Goal: Task Accomplishment & Management: Use online tool/utility

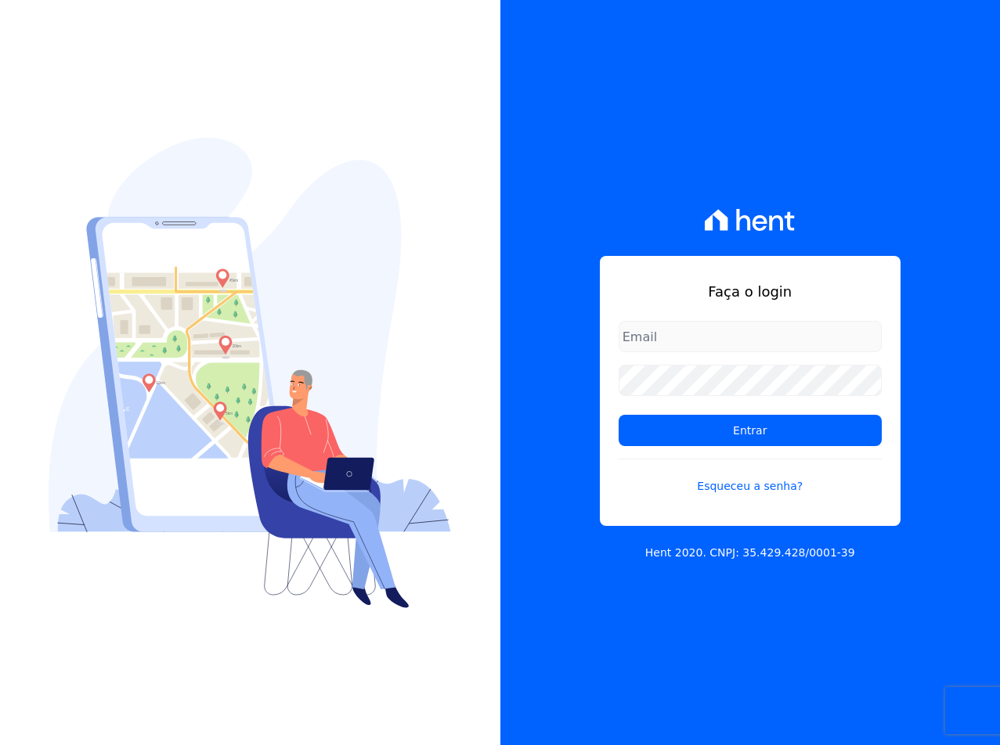
type input "sac@jdgconstrutora.com.br"
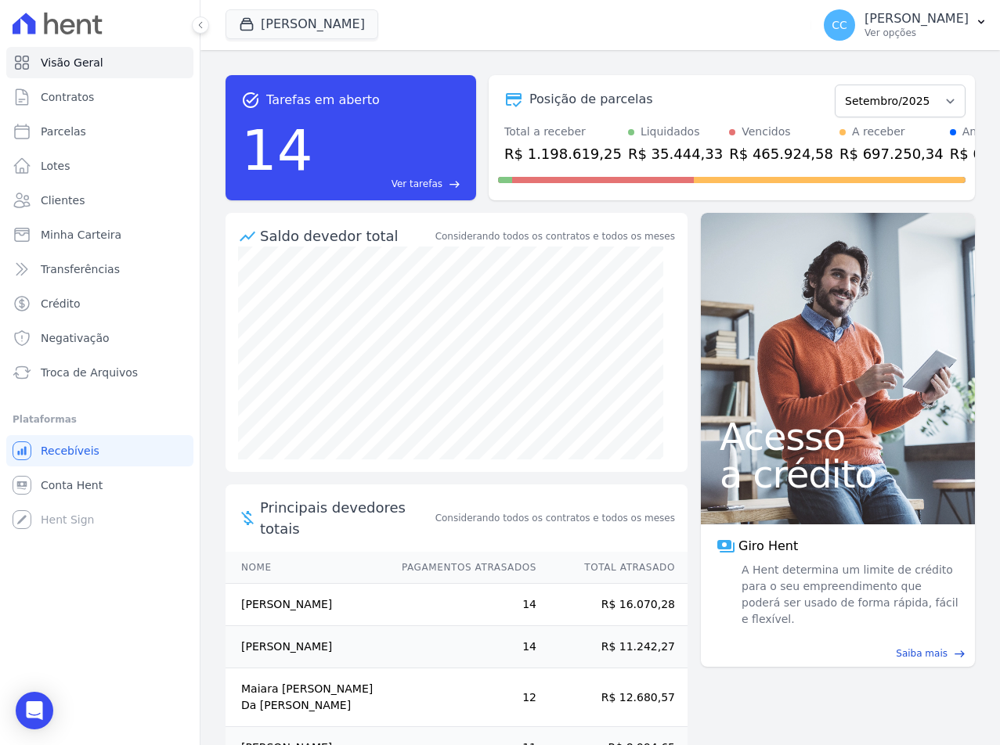
click at [100, 391] on ul "Visão Geral Contratos [GEOGRAPHIC_DATA] Lotes Clientes Minha Carteira Transferê…" at bounding box center [100, 291] width 175 height 488
click at [84, 380] on span "Troca de Arquivos" at bounding box center [89, 373] width 97 height 16
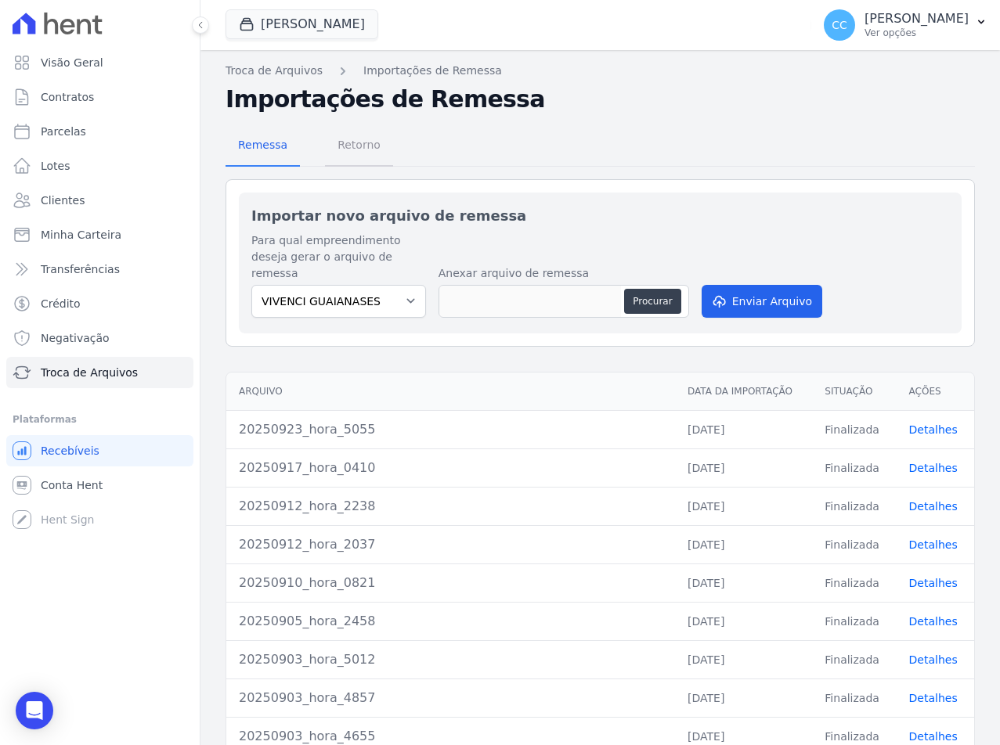
click at [352, 141] on span "Retorno" at bounding box center [359, 144] width 62 height 31
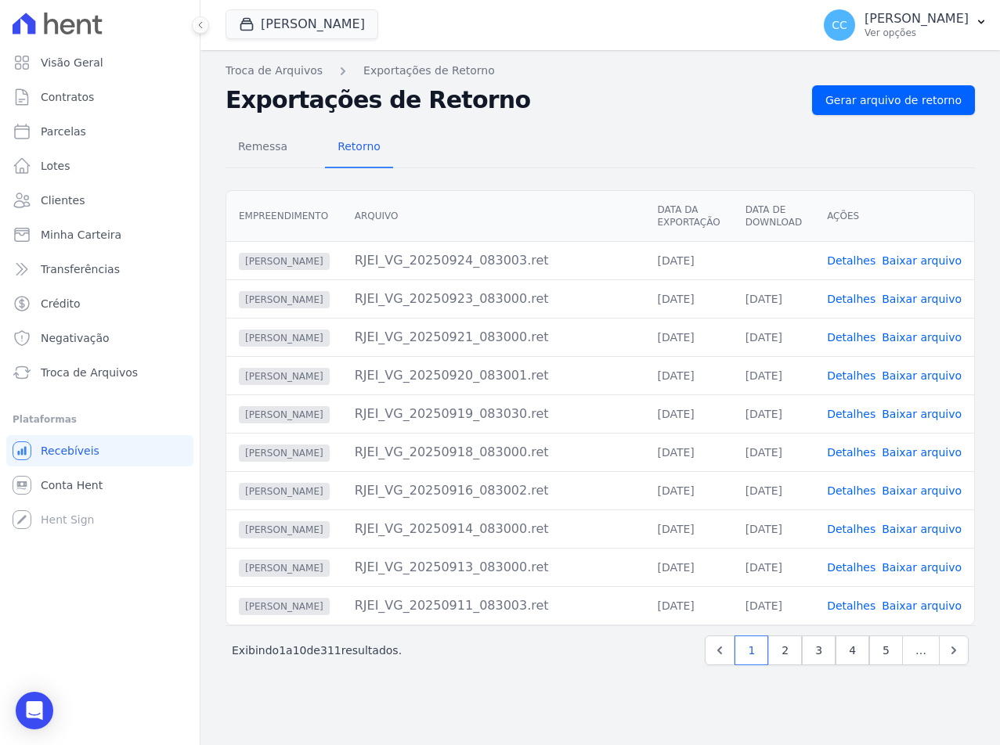
click at [928, 261] on link "Baixar arquivo" at bounding box center [921, 260] width 80 height 13
click at [261, 34] on button "[PERSON_NAME]" at bounding box center [301, 24] width 153 height 30
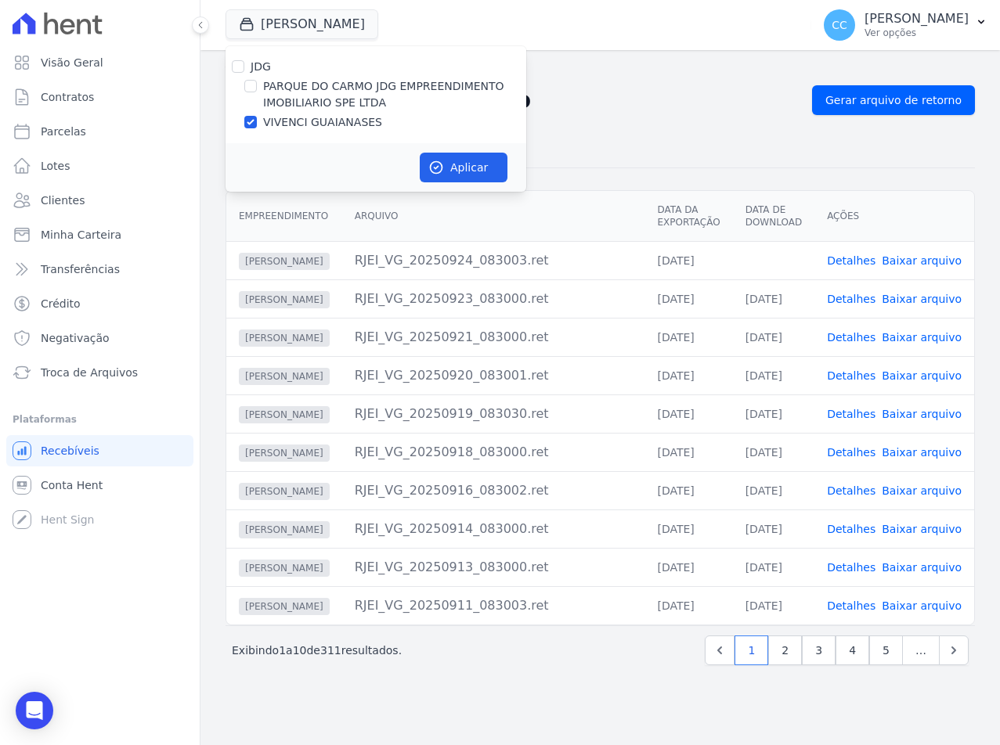
click at [272, 86] on label "PARQUE DO CARMO JDG EMPREENDIMENTO IMOBILIARIO SPE LTDA" at bounding box center [394, 94] width 263 height 33
click at [257, 86] on input "PARQUE DO CARMO JDG EMPREENDIMENTO IMOBILIARIO SPE LTDA" at bounding box center [250, 86] width 13 height 13
checkbox input "true"
click at [277, 119] on label "VIVENCI GUAIANASES" at bounding box center [322, 122] width 119 height 16
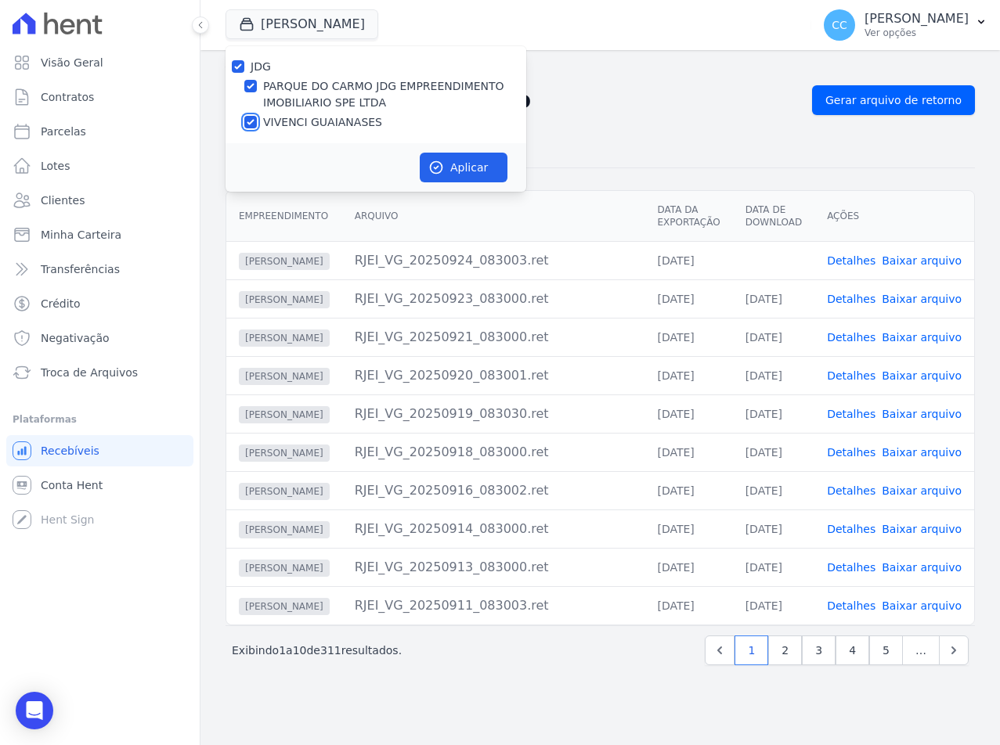
click at [257, 119] on input "VIVENCI GUAIANASES" at bounding box center [250, 122] width 13 height 13
checkbox input "false"
click at [474, 172] on button "Aplicar" at bounding box center [464, 168] width 88 height 30
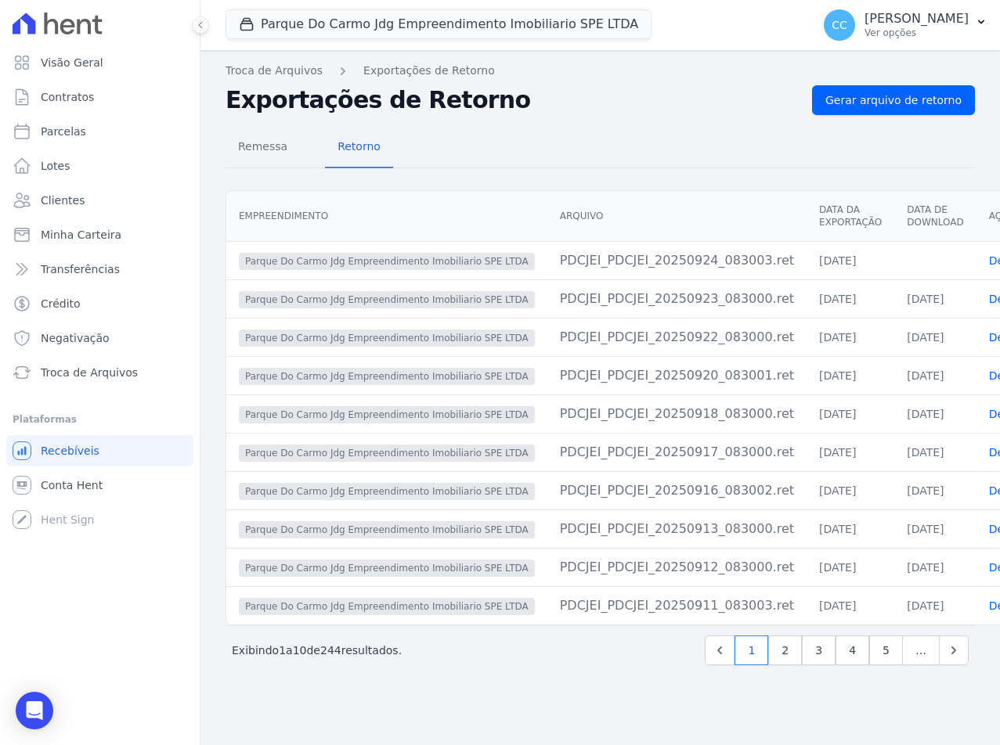
click at [295, 20] on button "Parque Do Carmo Jdg Empreendimento Imobiliario SPE LTDA" at bounding box center [438, 24] width 426 height 30
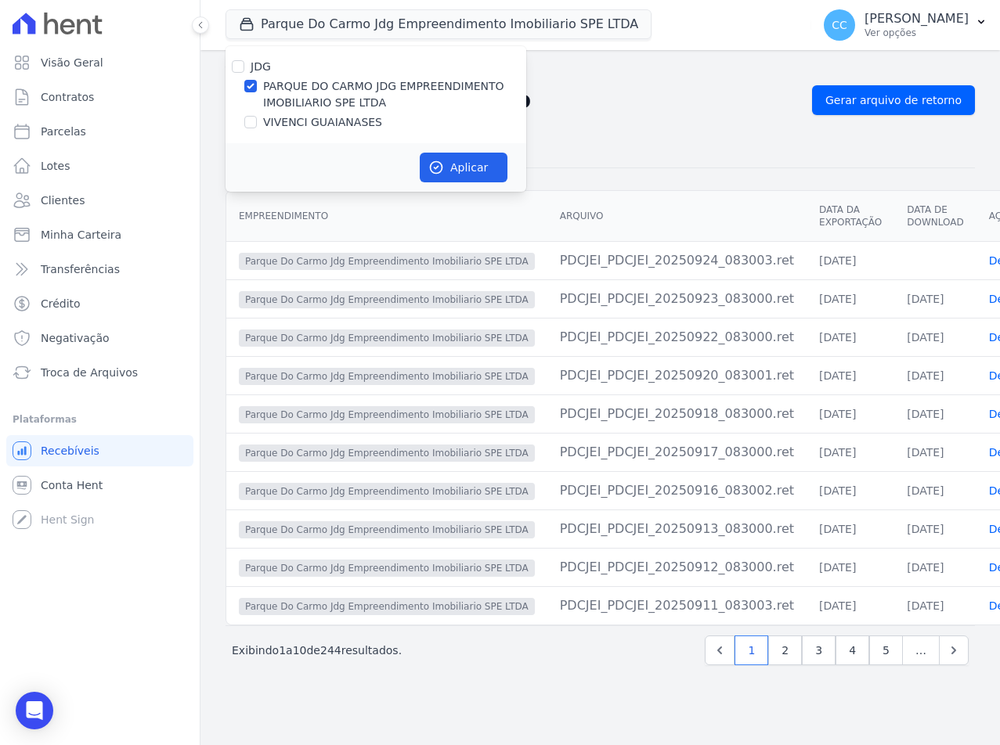
click at [274, 121] on label "VIVENCI GUAIANASES" at bounding box center [322, 122] width 119 height 16
click at [257, 121] on input "VIVENCI GUAIANASES" at bounding box center [250, 122] width 13 height 13
checkbox input "true"
click at [269, 93] on label "PARQUE DO CARMO JDG EMPREENDIMENTO IMOBILIARIO SPE LTDA" at bounding box center [394, 94] width 263 height 33
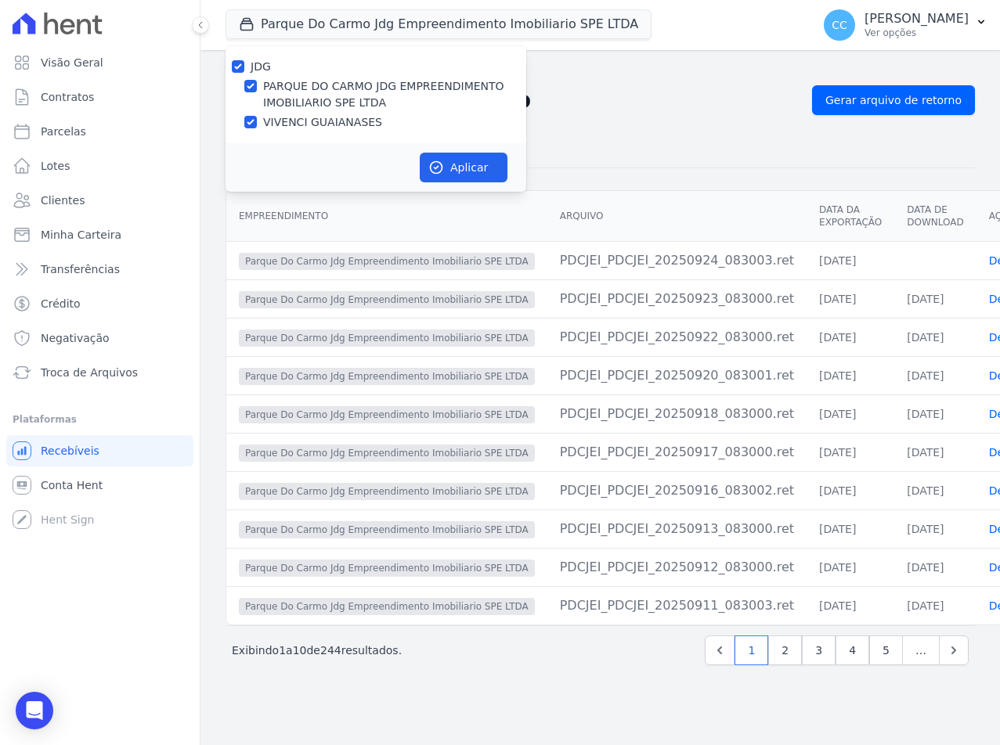
click at [257, 92] on input "PARQUE DO CARMO JDG EMPREENDIMENTO IMOBILIARIO SPE LTDA" at bounding box center [250, 86] width 13 height 13
checkbox input "false"
click at [464, 168] on button "Aplicar" at bounding box center [464, 168] width 88 height 30
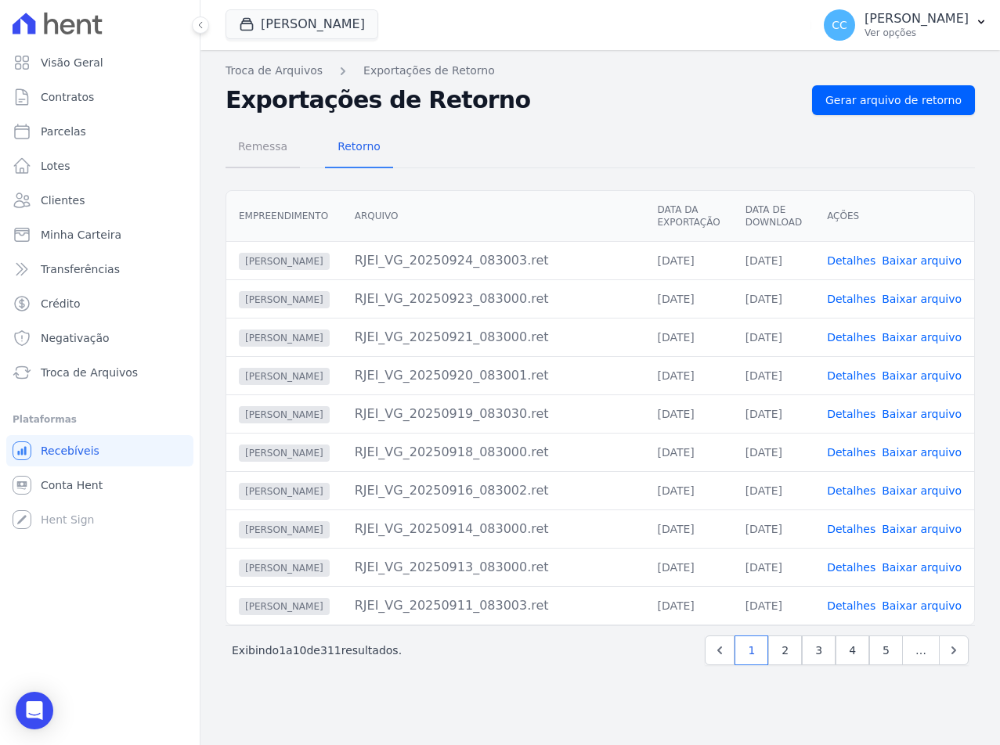
click at [272, 143] on span "Remessa" at bounding box center [263, 146] width 68 height 31
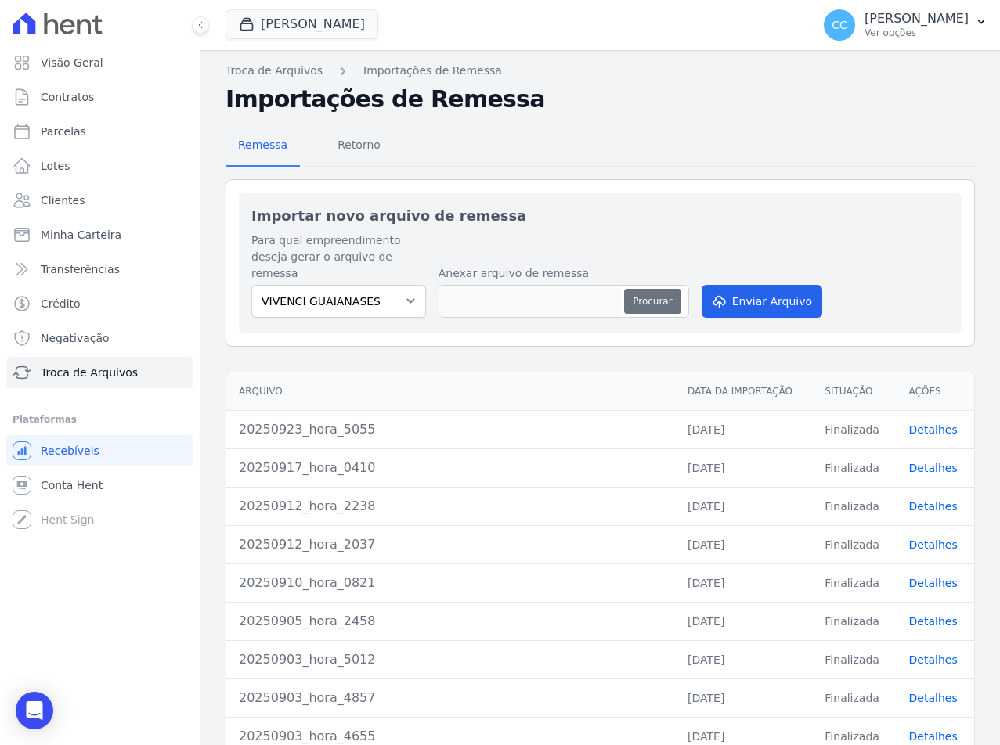
click at [643, 289] on button "Procurar" at bounding box center [652, 301] width 56 height 25
type input "20250924_hora_4335"
click at [750, 285] on button "Enviar Arquivo" at bounding box center [761, 301] width 121 height 33
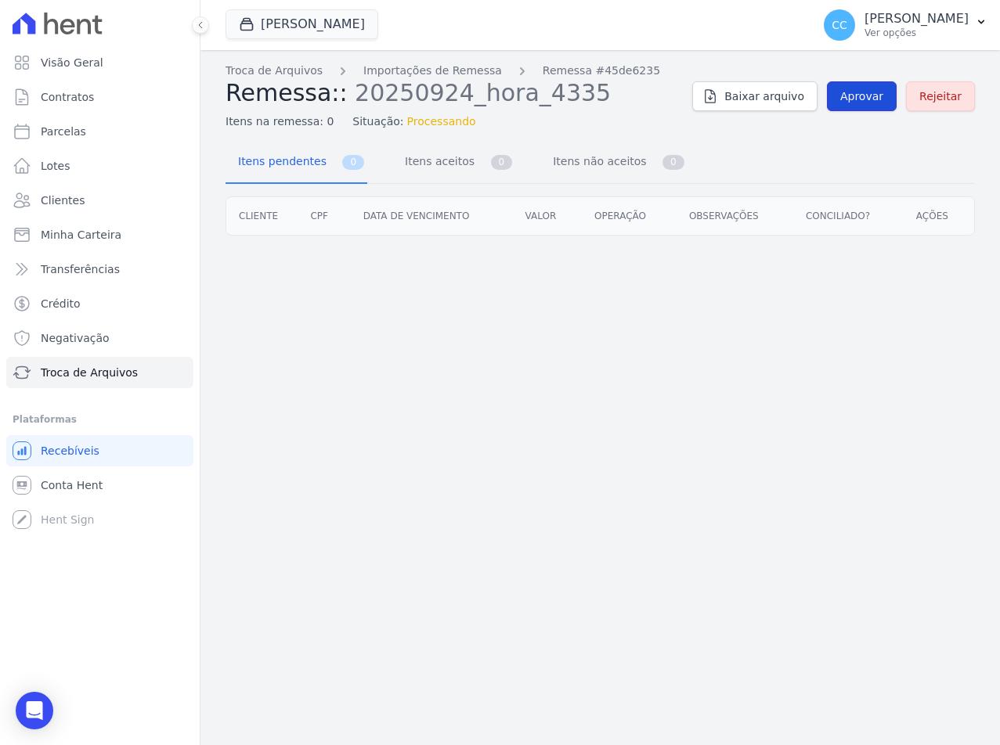
click at [852, 99] on span "Aprovar" at bounding box center [861, 96] width 43 height 16
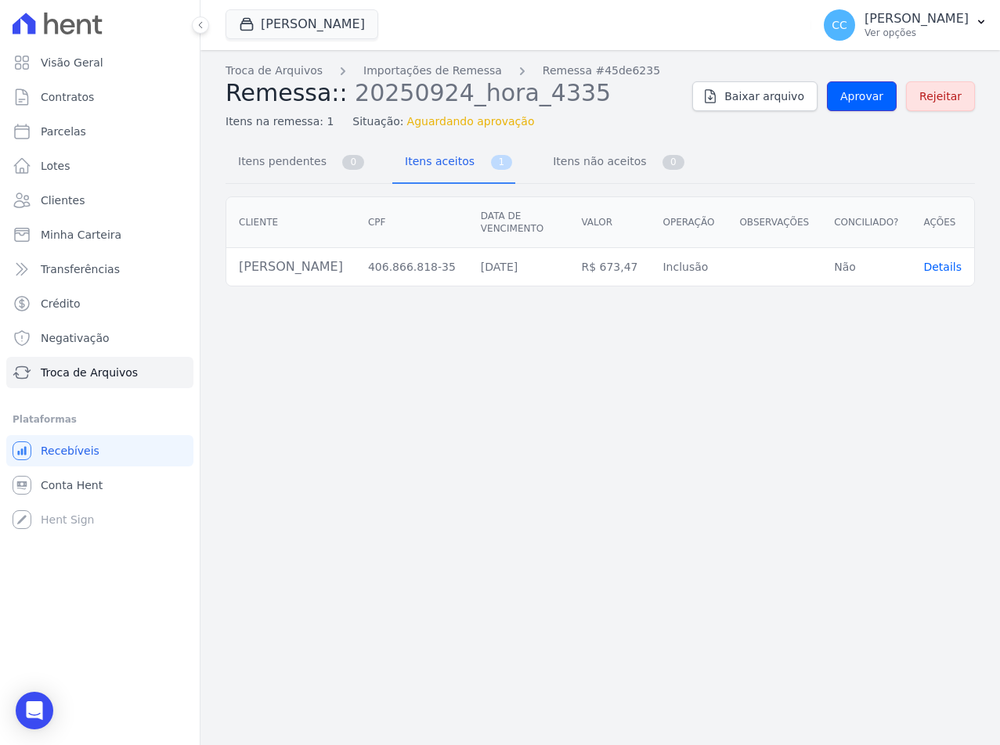
click at [852, 99] on span "Aprovar" at bounding box center [861, 96] width 43 height 16
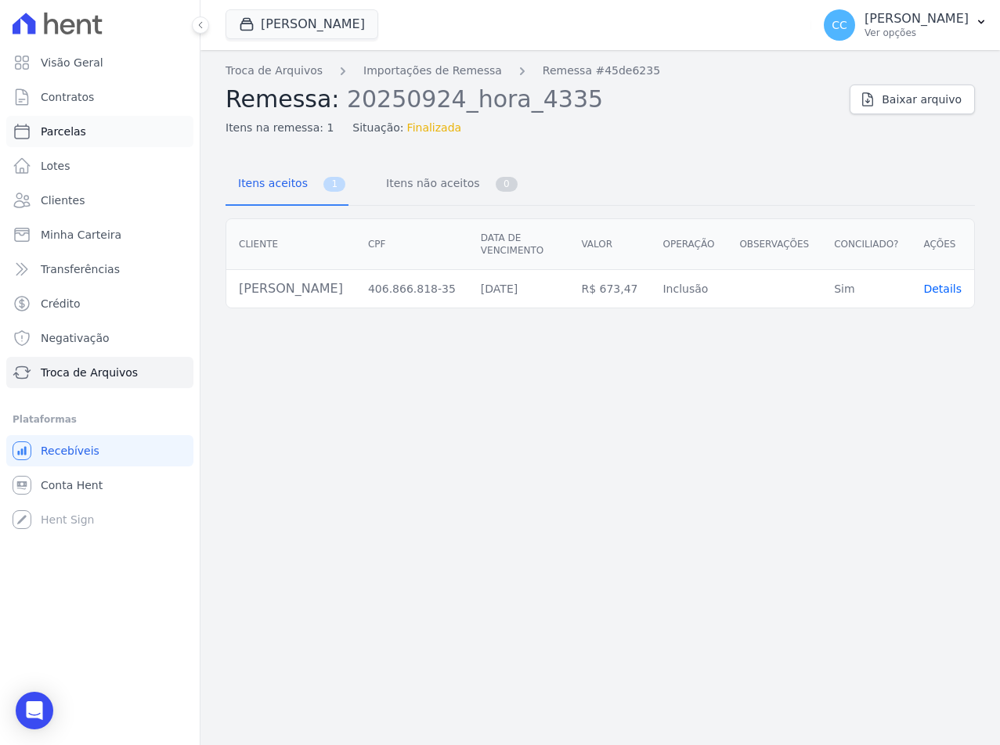
click at [65, 134] on span "Parcelas" at bounding box center [63, 132] width 45 height 16
select select
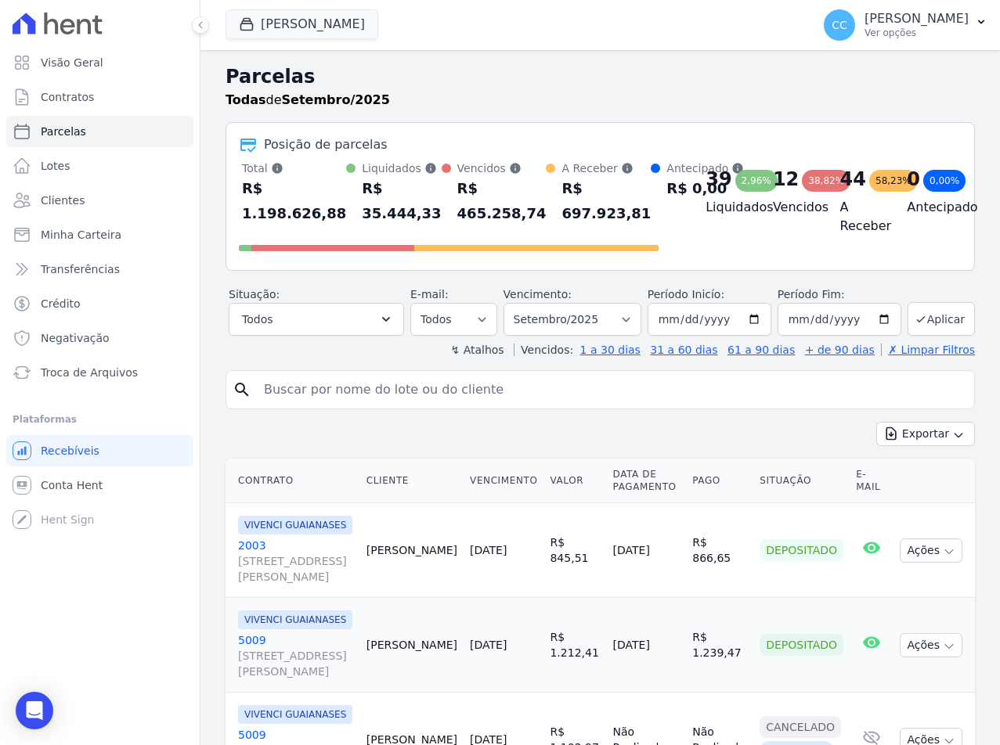
drag, startPoint x: 349, startPoint y: 394, endPoint x: 68, endPoint y: 161, distance: 364.7
click at [349, 394] on input "search" at bounding box center [610, 389] width 713 height 31
type input "bianca leandro"
select select
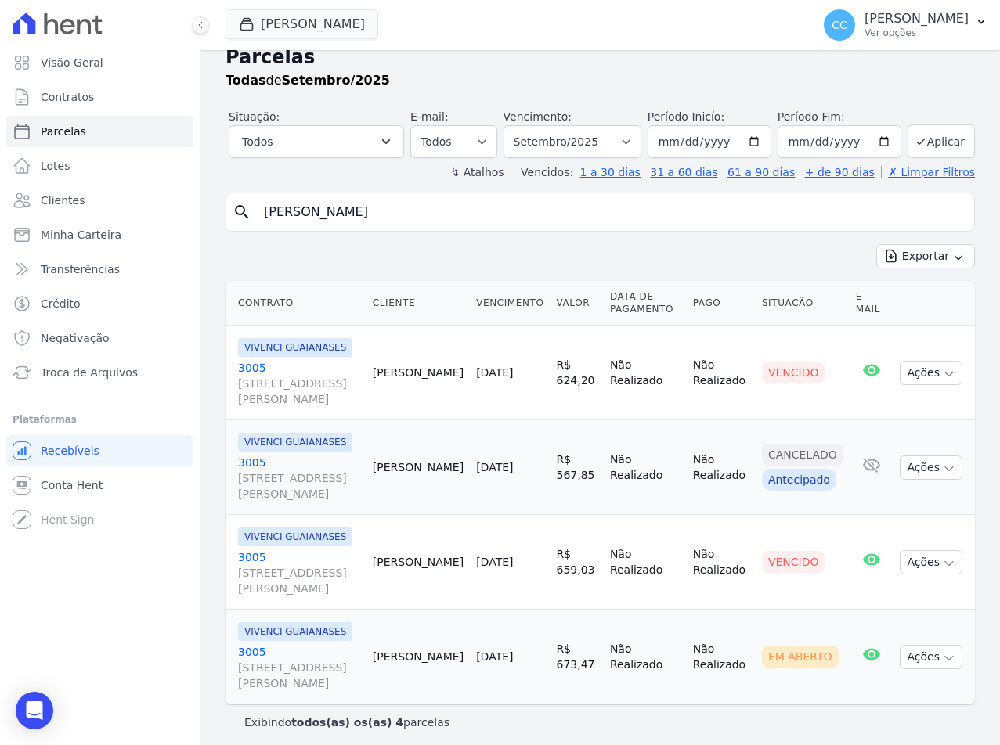
scroll to position [27, 0]
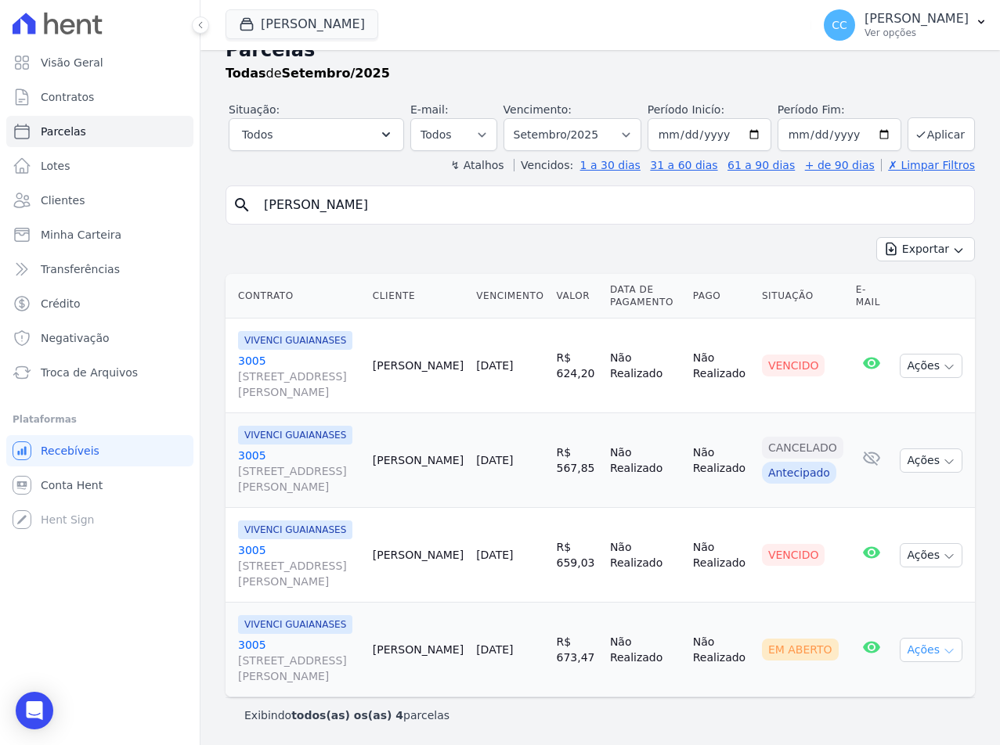
click at [942, 651] on icon "button" at bounding box center [948, 651] width 13 height 13
click at [920, 692] on dt "Para visualizar o boleto digite os 5 primeiros dígitos do seu CPF" at bounding box center [952, 686] width 76 height 16
